Goal: Task Accomplishment & Management: Use online tool/utility

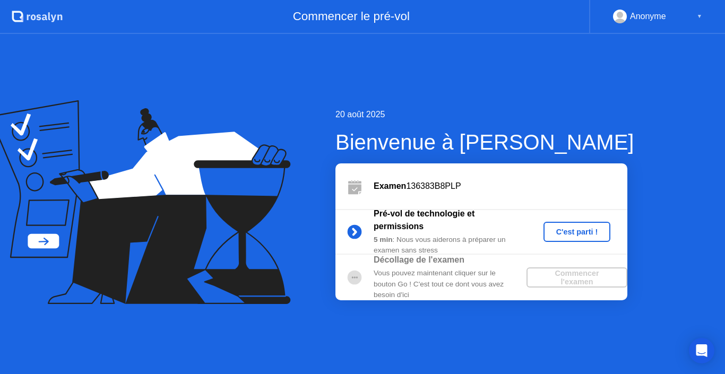
click at [584, 233] on div "C'est parti !" at bounding box center [576, 232] width 59 height 8
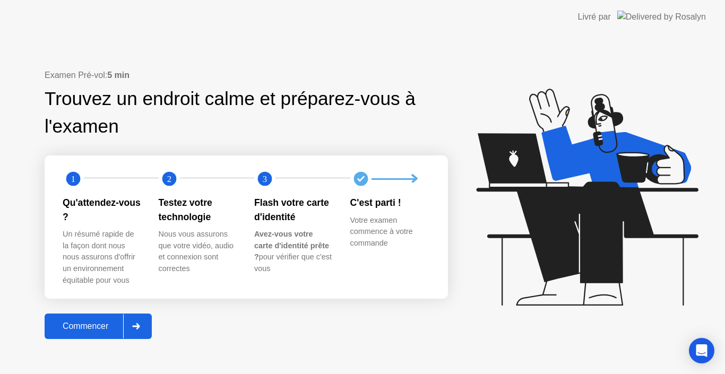
click at [72, 337] on button "Commencer" at bounding box center [98, 325] width 107 height 25
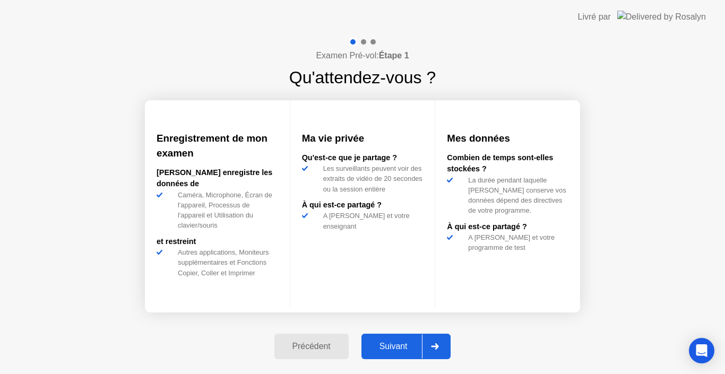
click at [405, 345] on div "Suivant" at bounding box center [393, 347] width 58 height 10
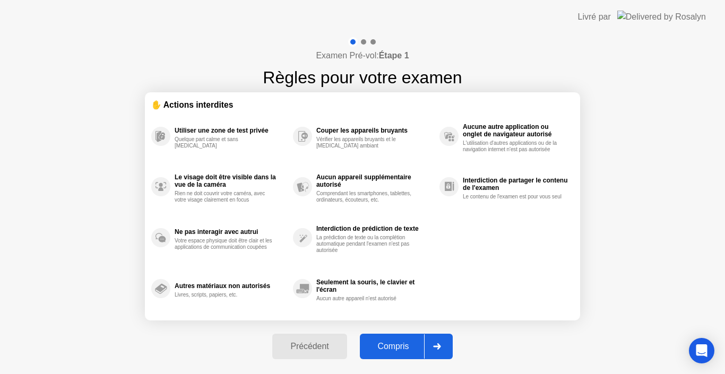
click at [423, 342] on div "Compris" at bounding box center [393, 347] width 61 height 10
select select "Available cameras"
select select "Available speakers"
select select "Available microphones"
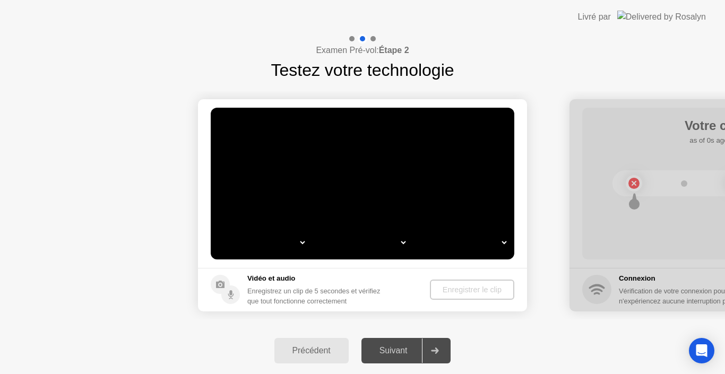
select select "*"
select select "**********"
select select "*******"
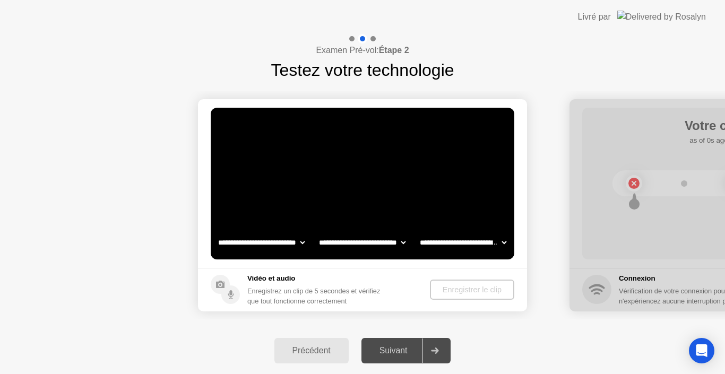
select select "*******"
click at [402, 241] on select "**********" at bounding box center [362, 242] width 91 height 21
click at [448, 238] on select "**********" at bounding box center [462, 242] width 91 height 21
click at [454, 287] on div "Enregistrer le clip" at bounding box center [472, 289] width 76 height 8
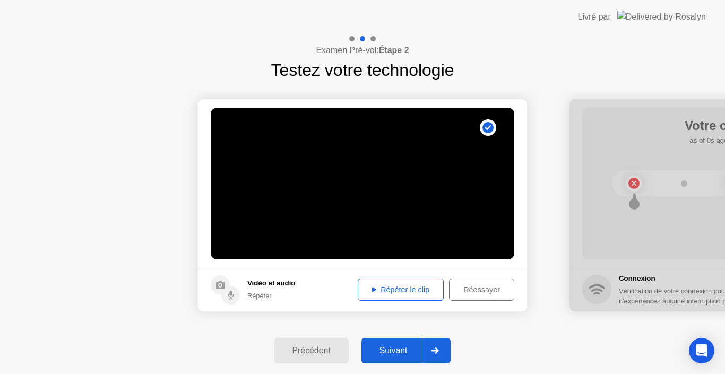
click at [389, 287] on div "Répéter le clip" at bounding box center [400, 289] width 78 height 8
click at [409, 342] on button "Suivant" at bounding box center [406, 350] width 90 height 25
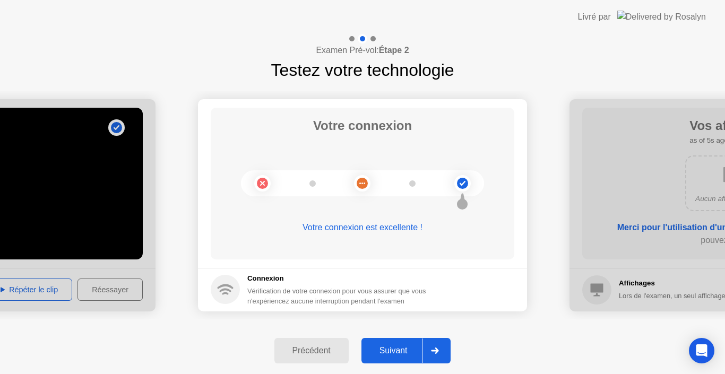
click at [409, 342] on button "Suivant" at bounding box center [406, 350] width 90 height 25
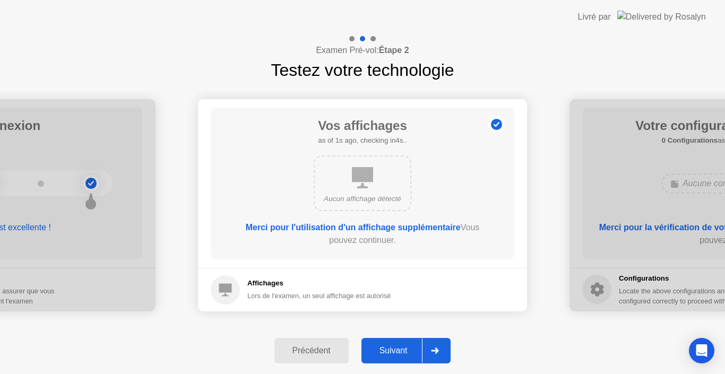
click at [409, 342] on button "Suivant" at bounding box center [406, 350] width 90 height 25
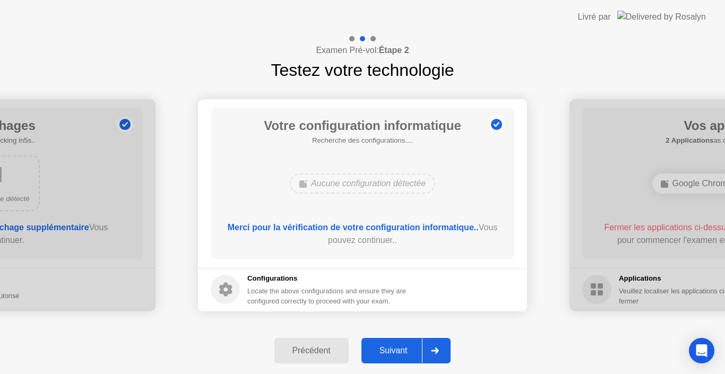
click at [409, 342] on button "Suivant" at bounding box center [406, 350] width 90 height 25
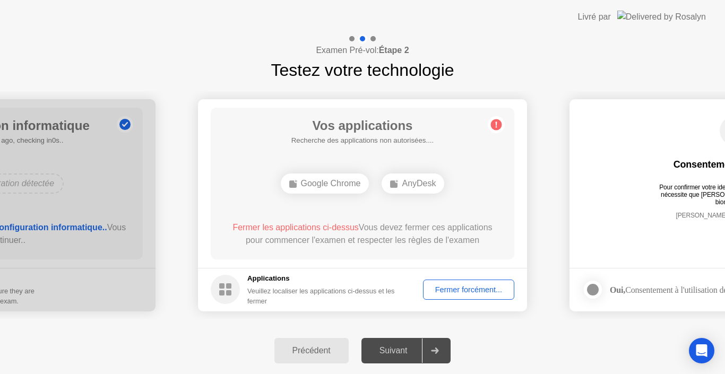
click at [457, 292] on div "Fermer forcément..." at bounding box center [468, 289] width 84 height 8
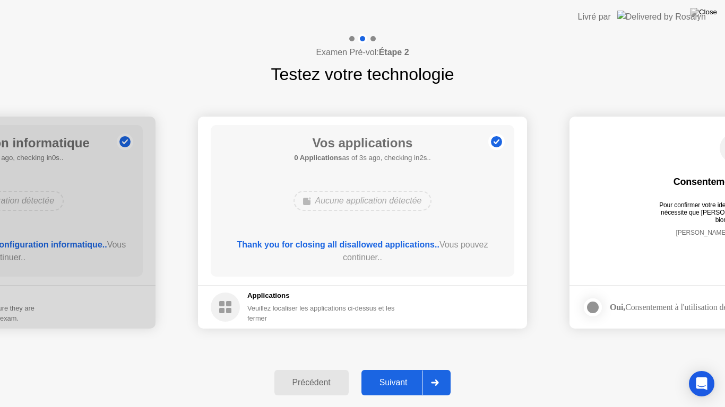
click at [395, 373] on div "Suivant" at bounding box center [393, 383] width 58 height 10
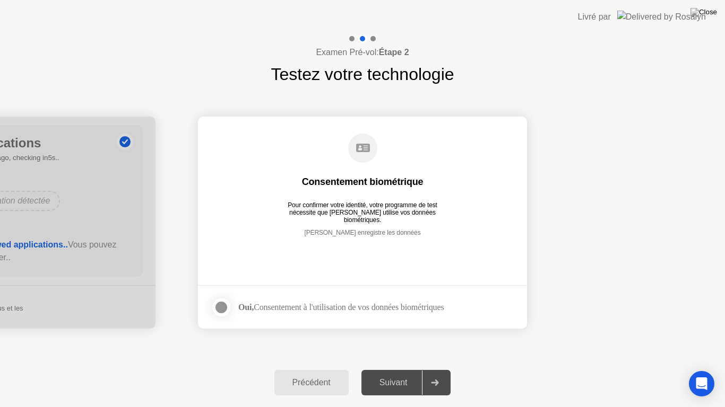
click at [395, 373] on div "Suivant" at bounding box center [393, 383] width 58 height 10
click at [231, 305] on label at bounding box center [225, 307] width 28 height 21
click at [393, 373] on button "Suivant" at bounding box center [406, 382] width 90 height 25
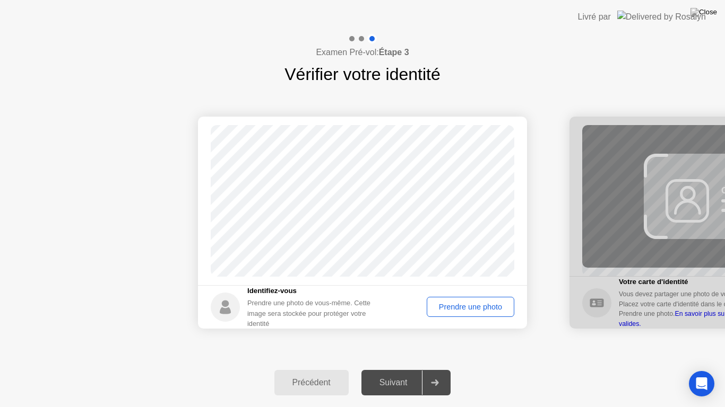
click at [463, 310] on div "Prendre une photo" at bounding box center [470, 307] width 80 height 8
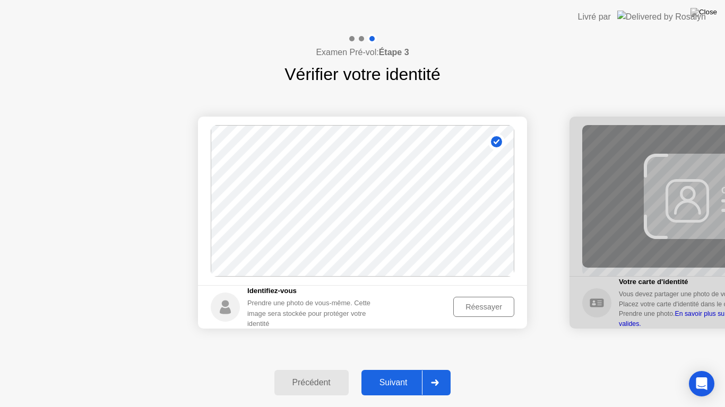
click at [484, 303] on div "Réessayer" at bounding box center [484, 307] width 54 height 8
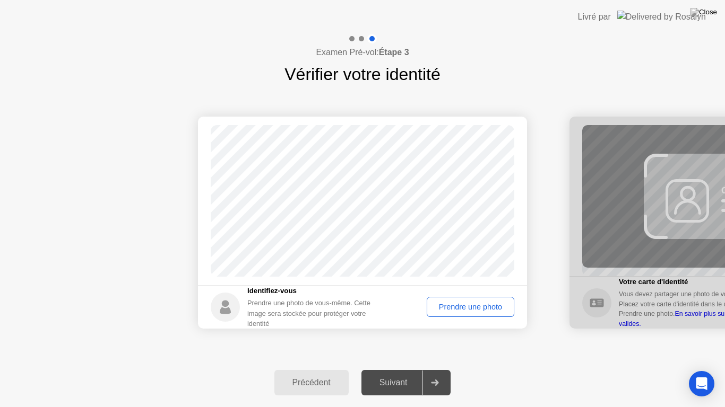
click at [482, 308] on div "Prendre une photo" at bounding box center [470, 307] width 80 height 8
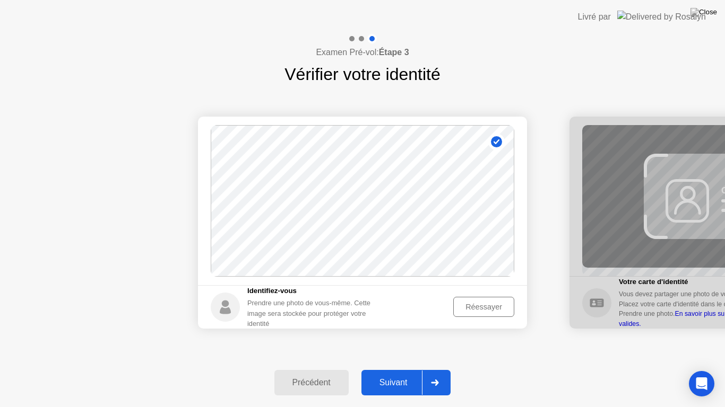
click at [396, 373] on div "Suivant" at bounding box center [393, 383] width 58 height 10
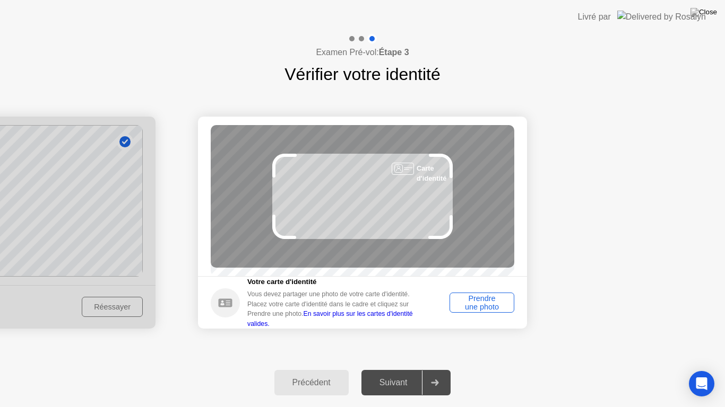
click at [469, 307] on div "Prendre une photo" at bounding box center [481, 302] width 57 height 17
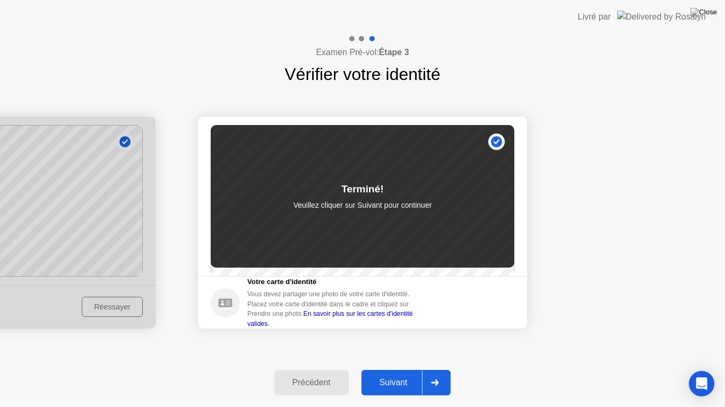
click at [396, 373] on div "Suivant" at bounding box center [393, 383] width 58 height 10
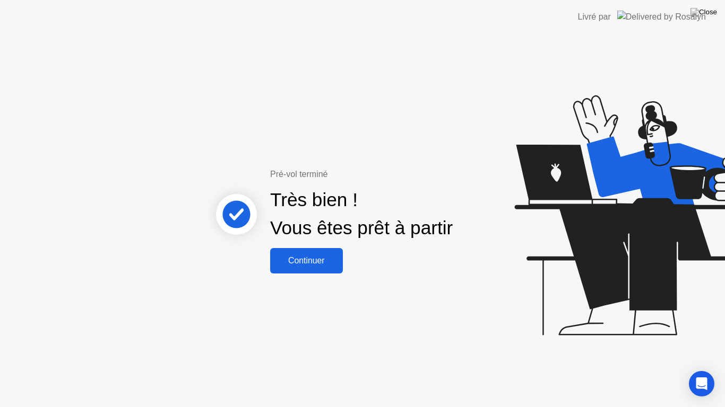
click at [301, 263] on div "Continuer" at bounding box center [306, 261] width 66 height 10
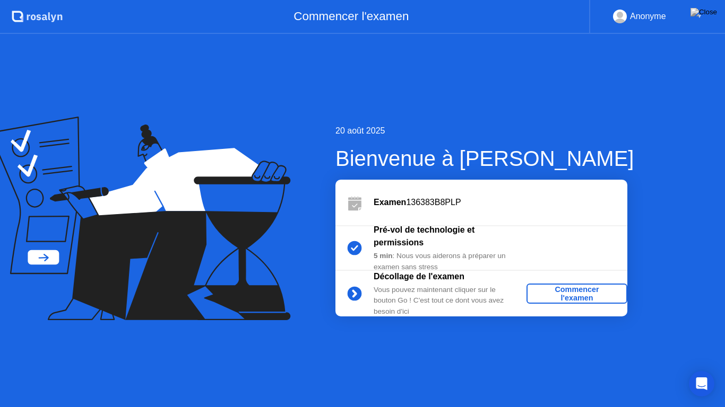
click at [563, 291] on div "Commencer l'examen" at bounding box center [576, 293] width 92 height 17
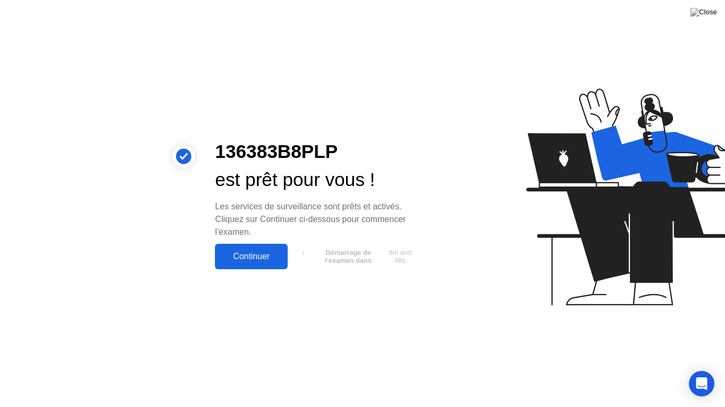
click at [275, 247] on button "Continuer" at bounding box center [251, 256] width 73 height 25
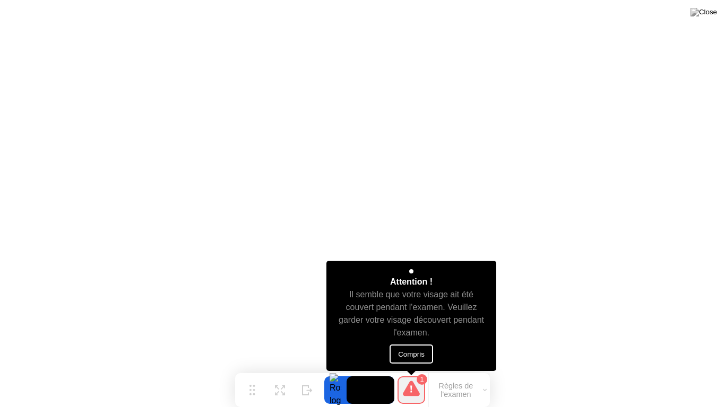
click at [413, 350] on button "Compris" at bounding box center [410, 354] width 43 height 19
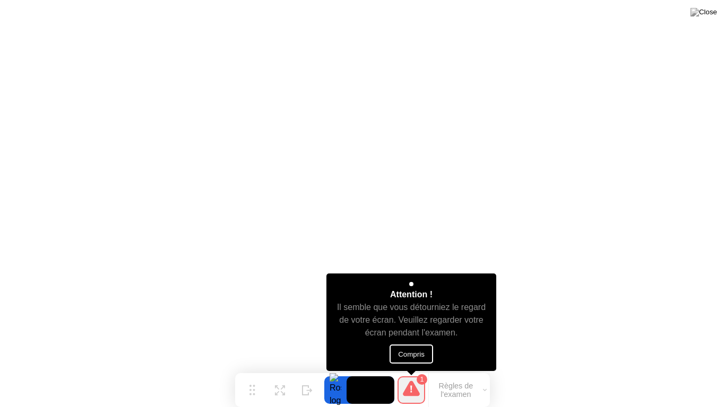
click at [403, 354] on button "Compris" at bounding box center [410, 354] width 43 height 19
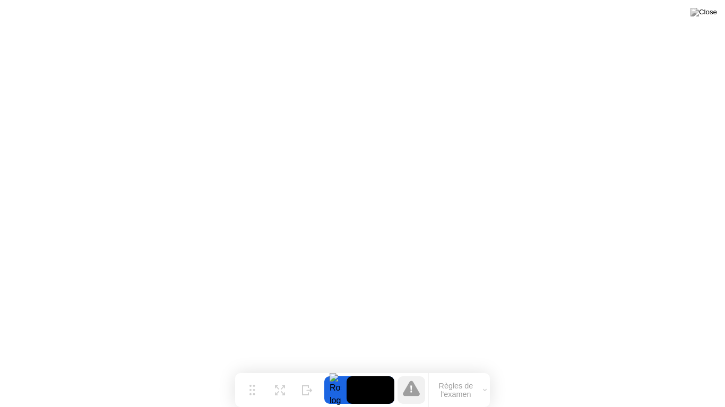
click at [419, 373] on icon at bounding box center [411, 388] width 17 height 17
drag, startPoint x: 273, startPoint y: 385, endPoint x: 282, endPoint y: 394, distance: 12.8
click at [282, 373] on button "Développer" at bounding box center [280, 391] width 28 height 28
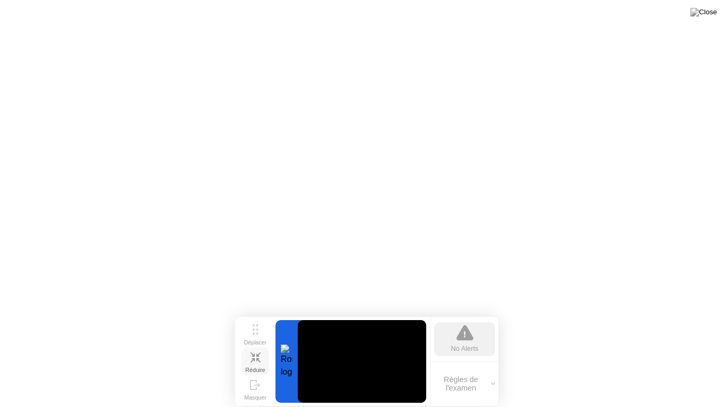
click at [251, 360] on icon at bounding box center [255, 358] width 10 height 10
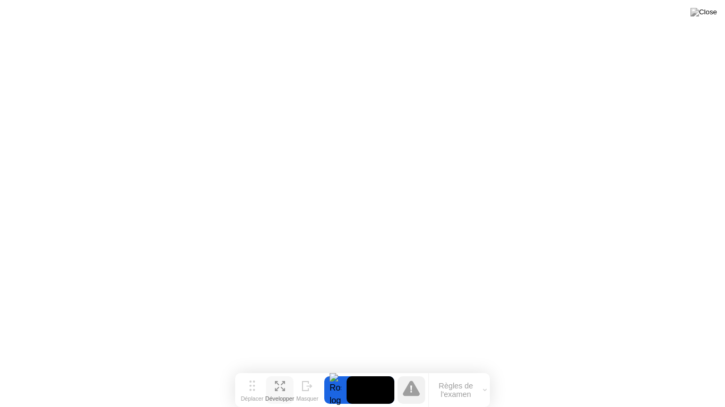
click at [273, 373] on button "Développer" at bounding box center [280, 391] width 28 height 28
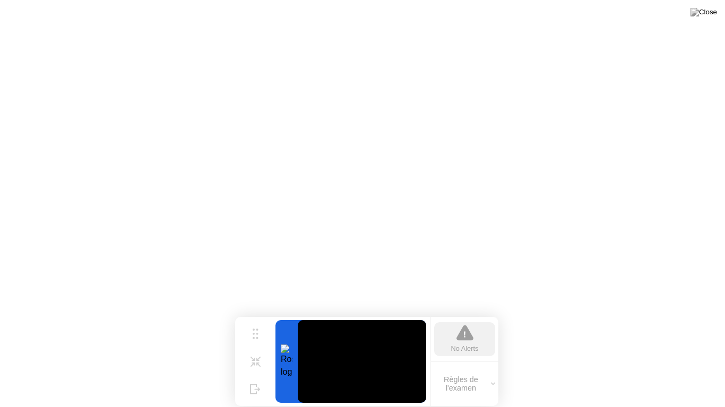
click at [365, 350] on video at bounding box center [362, 361] width 128 height 83
click at [248, 367] on div "Réduire" at bounding box center [255, 370] width 20 height 6
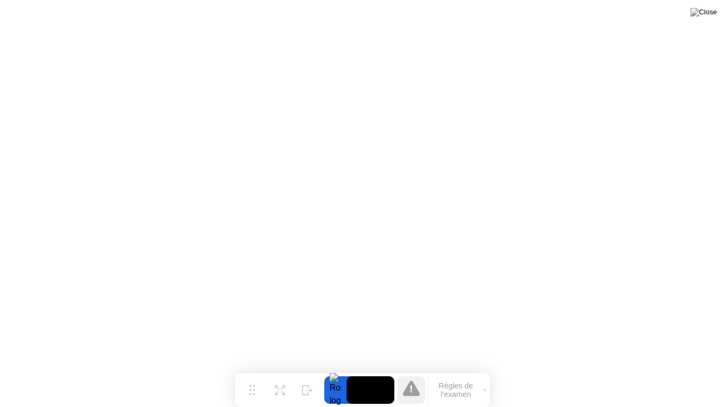
click at [451, 373] on button "Règles de l'examen" at bounding box center [459, 390] width 61 height 18
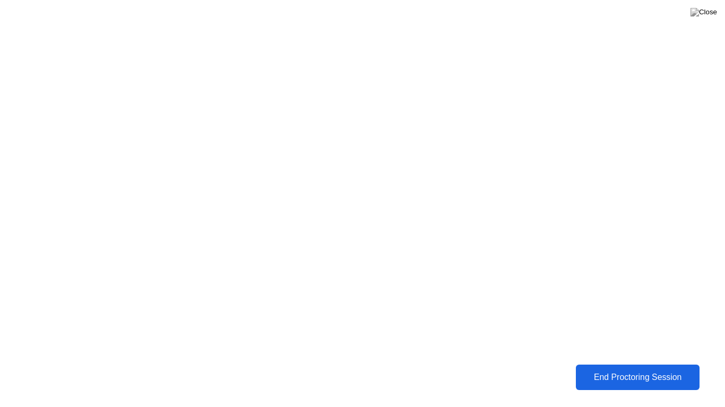
click at [624, 373] on div "End Proctoring Session" at bounding box center [638, 378] width 118 height 10
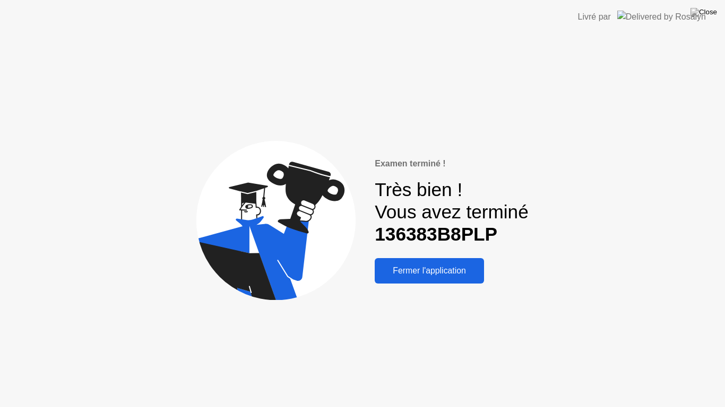
click at [461, 268] on div "Fermer l'application" at bounding box center [429, 271] width 103 height 10
